Goal: Transaction & Acquisition: Purchase product/service

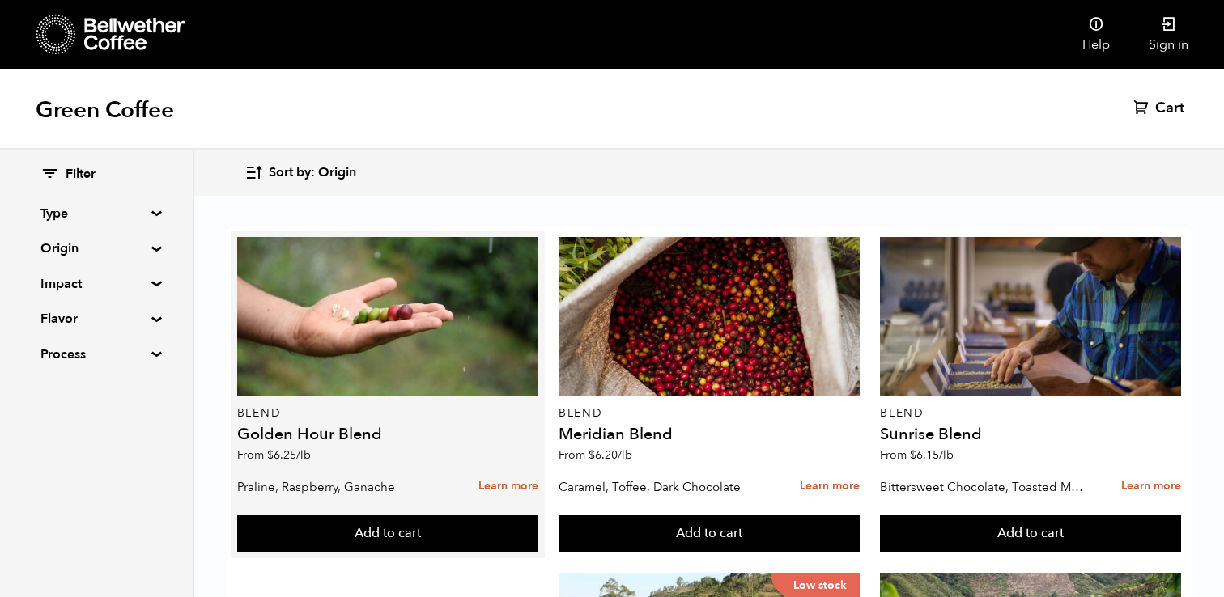
scroll to position [19, 0]
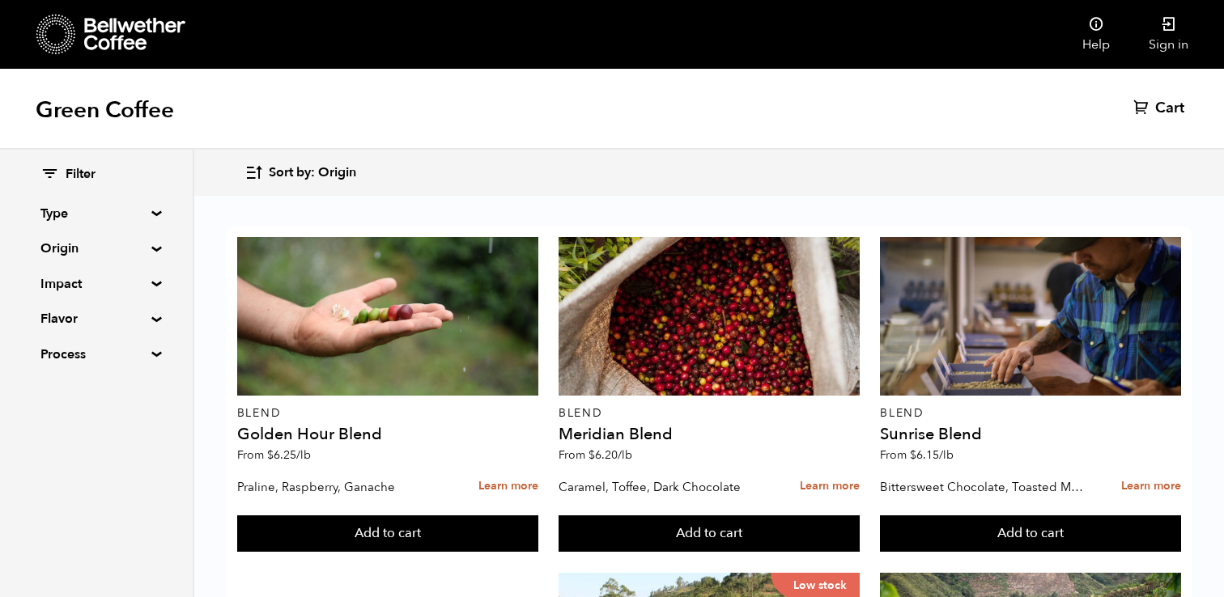
click at [152, 272] on div "Filter Type Blend Single Origin Decaf Seasonal Year Round Origin Blend [GEOGRAP…" at bounding box center [96, 265] width 193 height 231
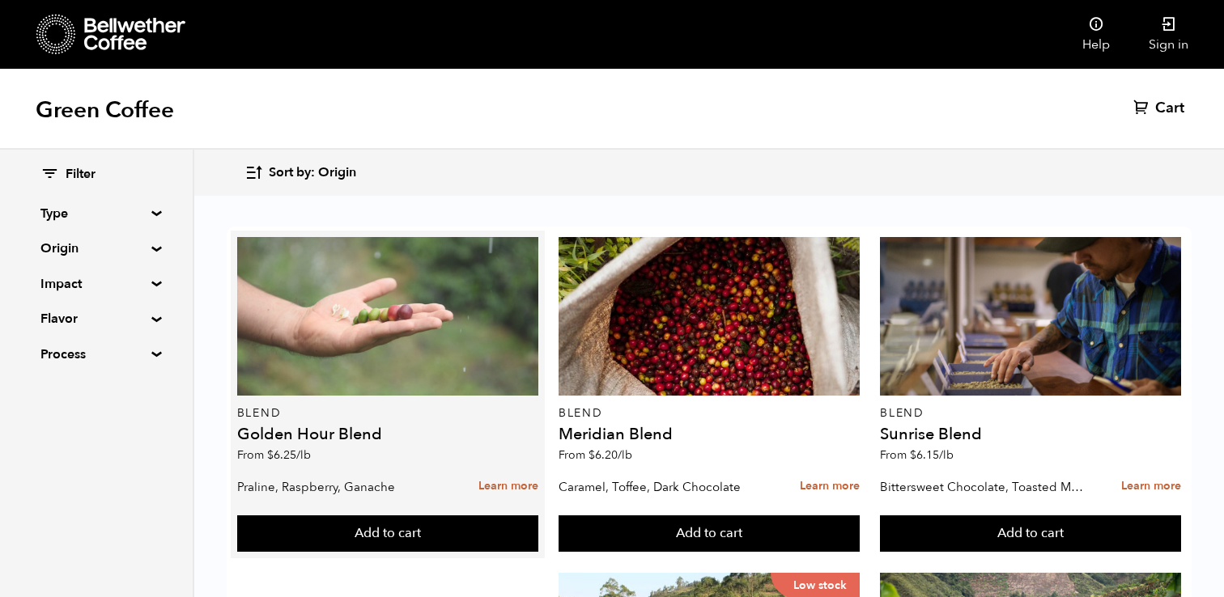
scroll to position [0, 0]
click at [363, 315] on div at bounding box center [387, 316] width 301 height 159
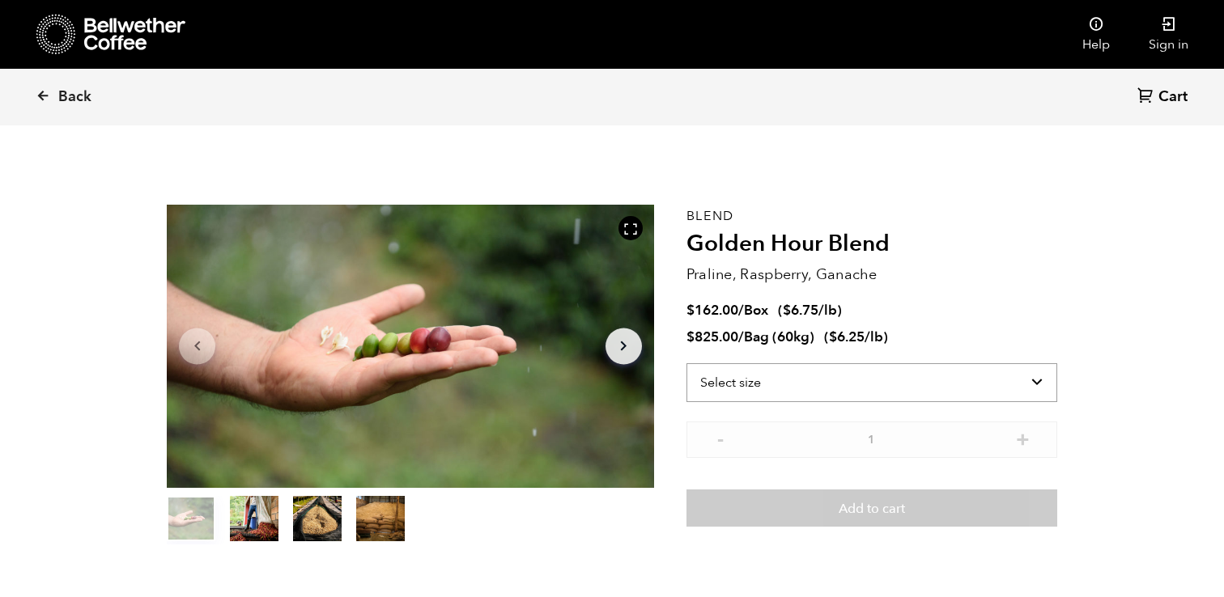
click at [781, 377] on select "Select size Bag (60kg) (132 lbs) Box (24 lbs)" at bounding box center [871, 382] width 371 height 39
click at [50, 88] on link "Back" at bounding box center [86, 97] width 100 height 55
